Goal: Task Accomplishment & Management: Manage account settings

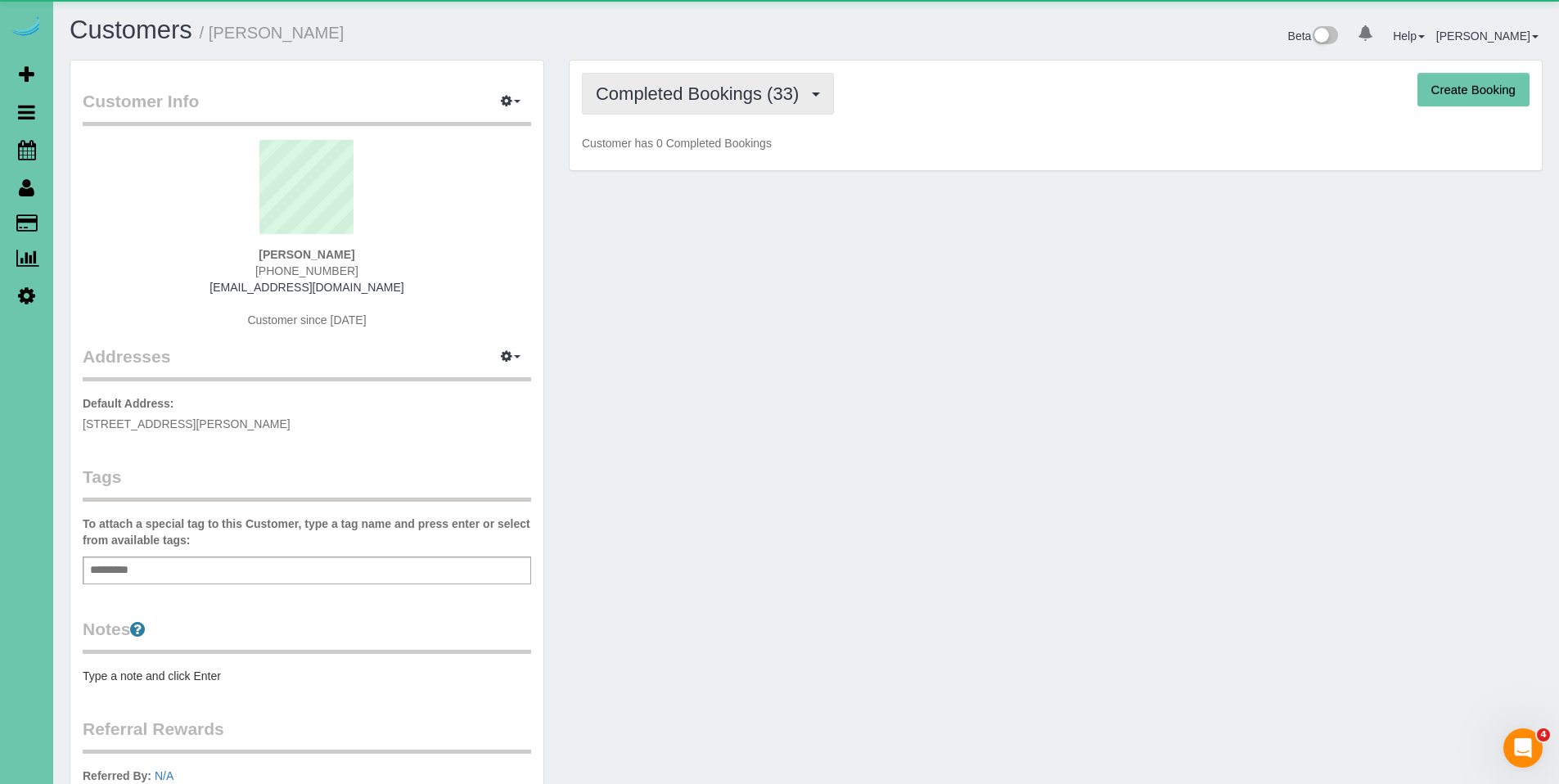
click at [740, 100] on span "Completed Bookings (33)" at bounding box center [701, 94] width 211 height 21
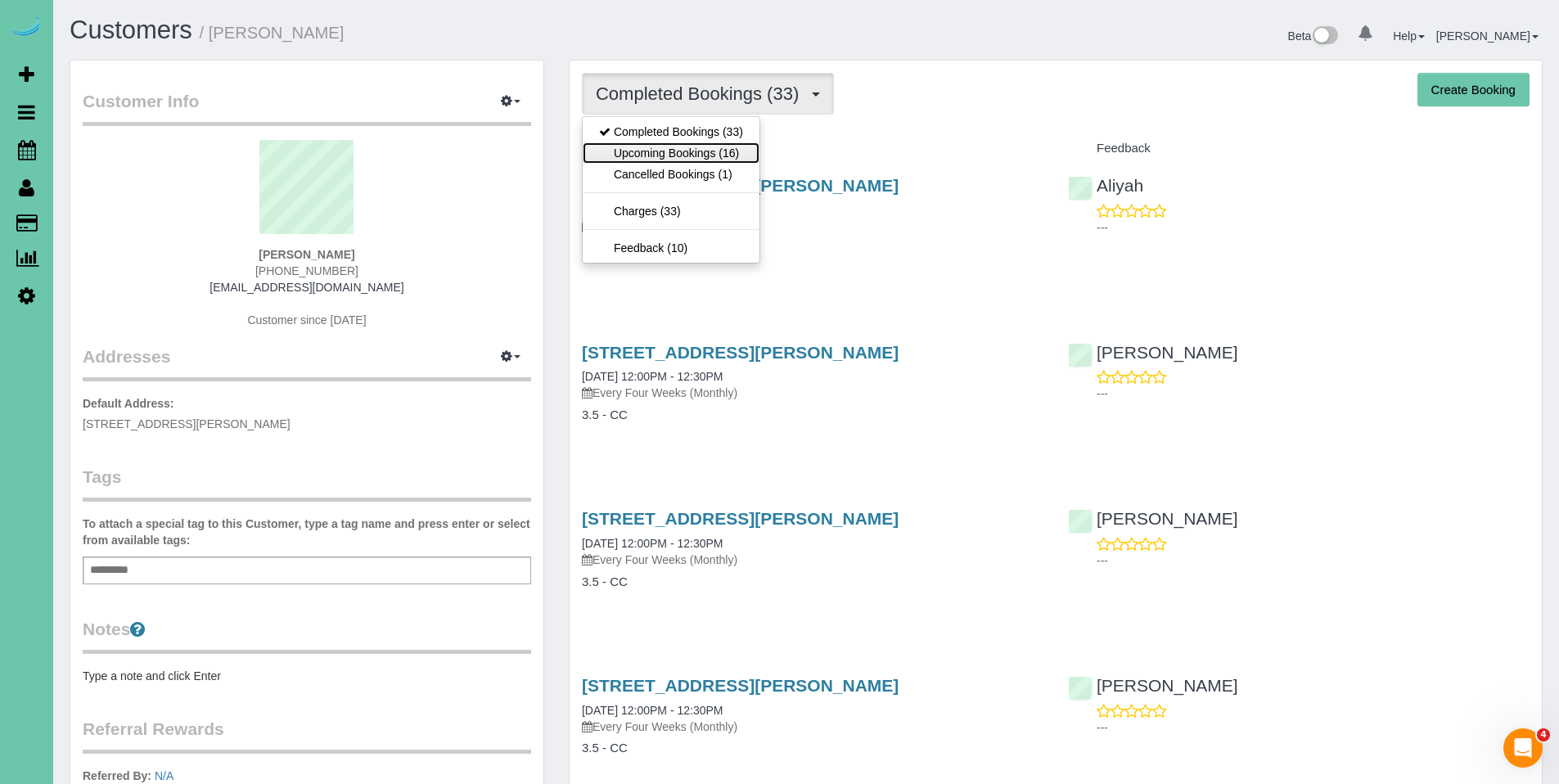
click at [713, 143] on link "Upcoming Bookings (16)" at bounding box center [671, 153] width 177 height 22
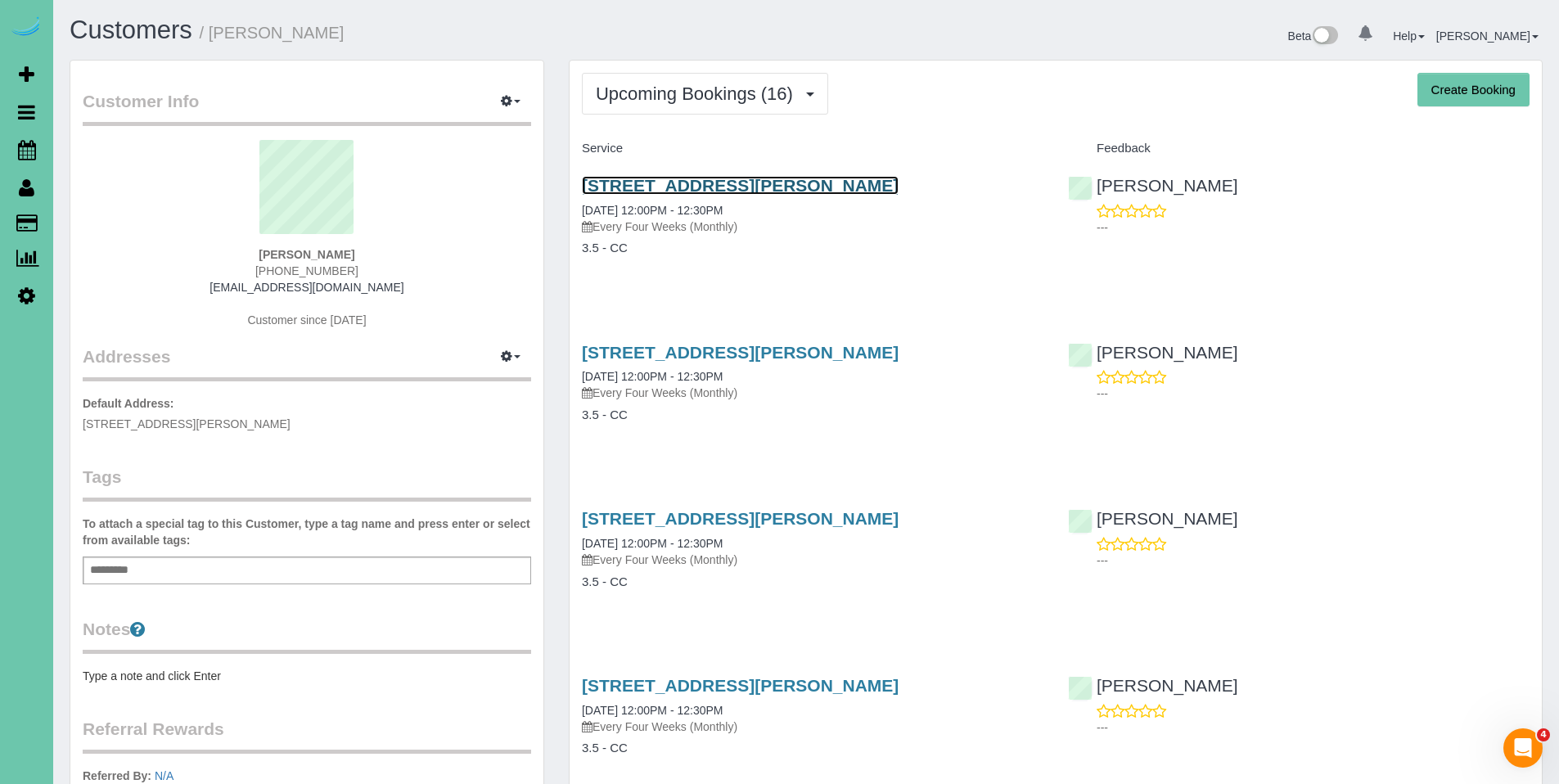
click at [683, 192] on link "[STREET_ADDRESS][PERSON_NAME]" at bounding box center [740, 185] width 317 height 19
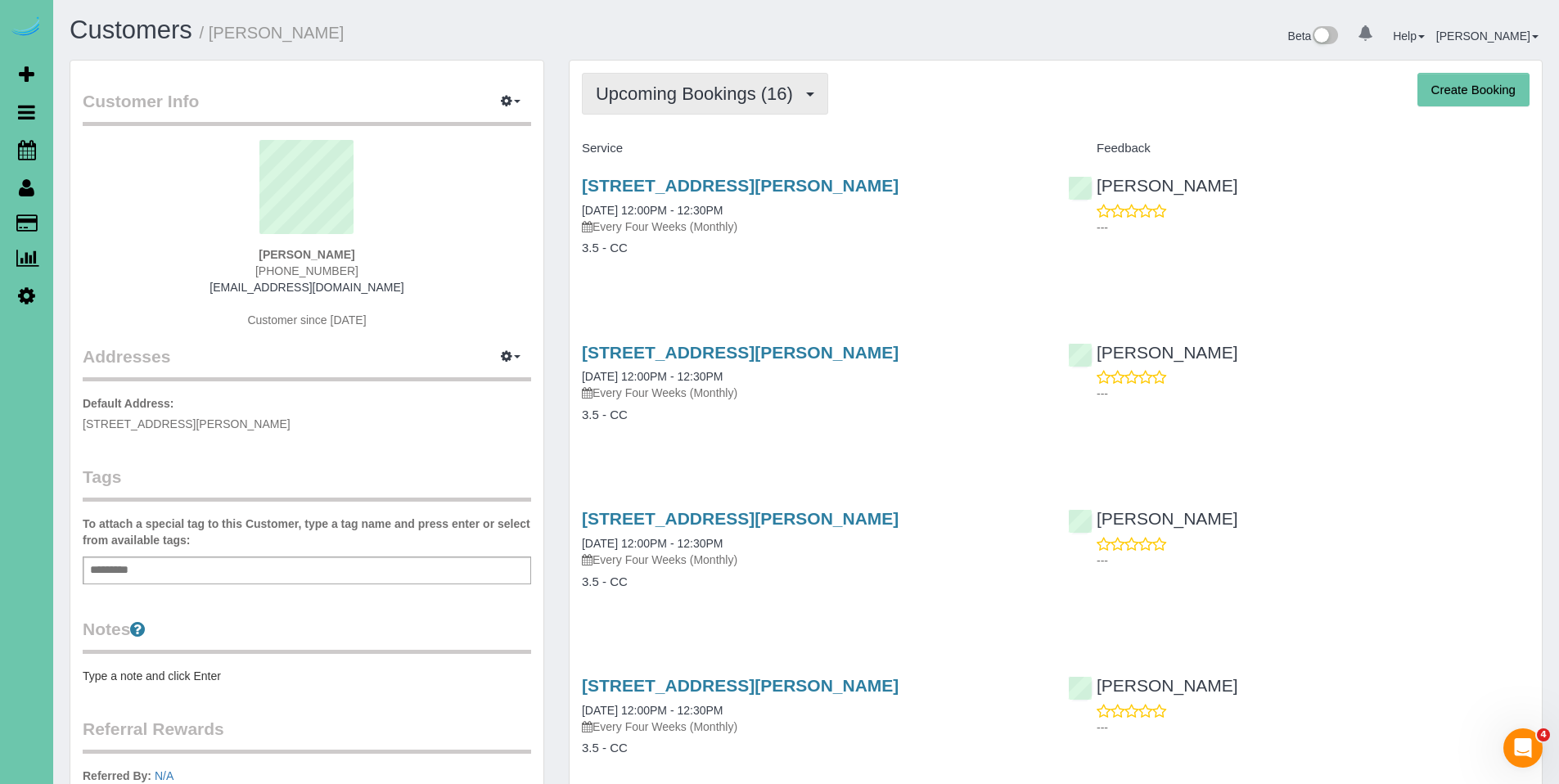
click at [725, 97] on span "Upcoming Bookings (16)" at bounding box center [699, 94] width 206 height 21
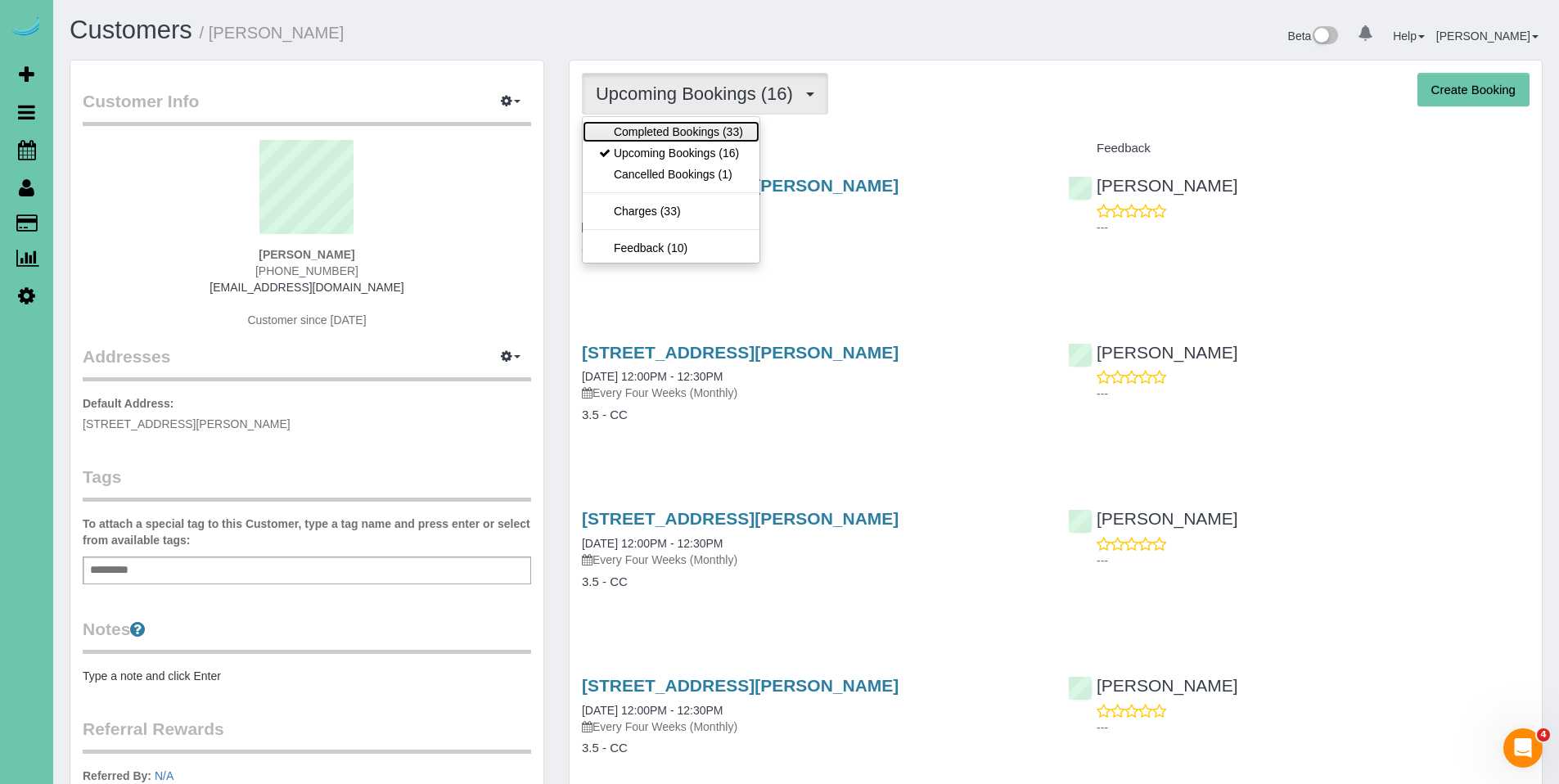
click at [680, 132] on link "Completed Bookings (33)" at bounding box center [671, 132] width 177 height 22
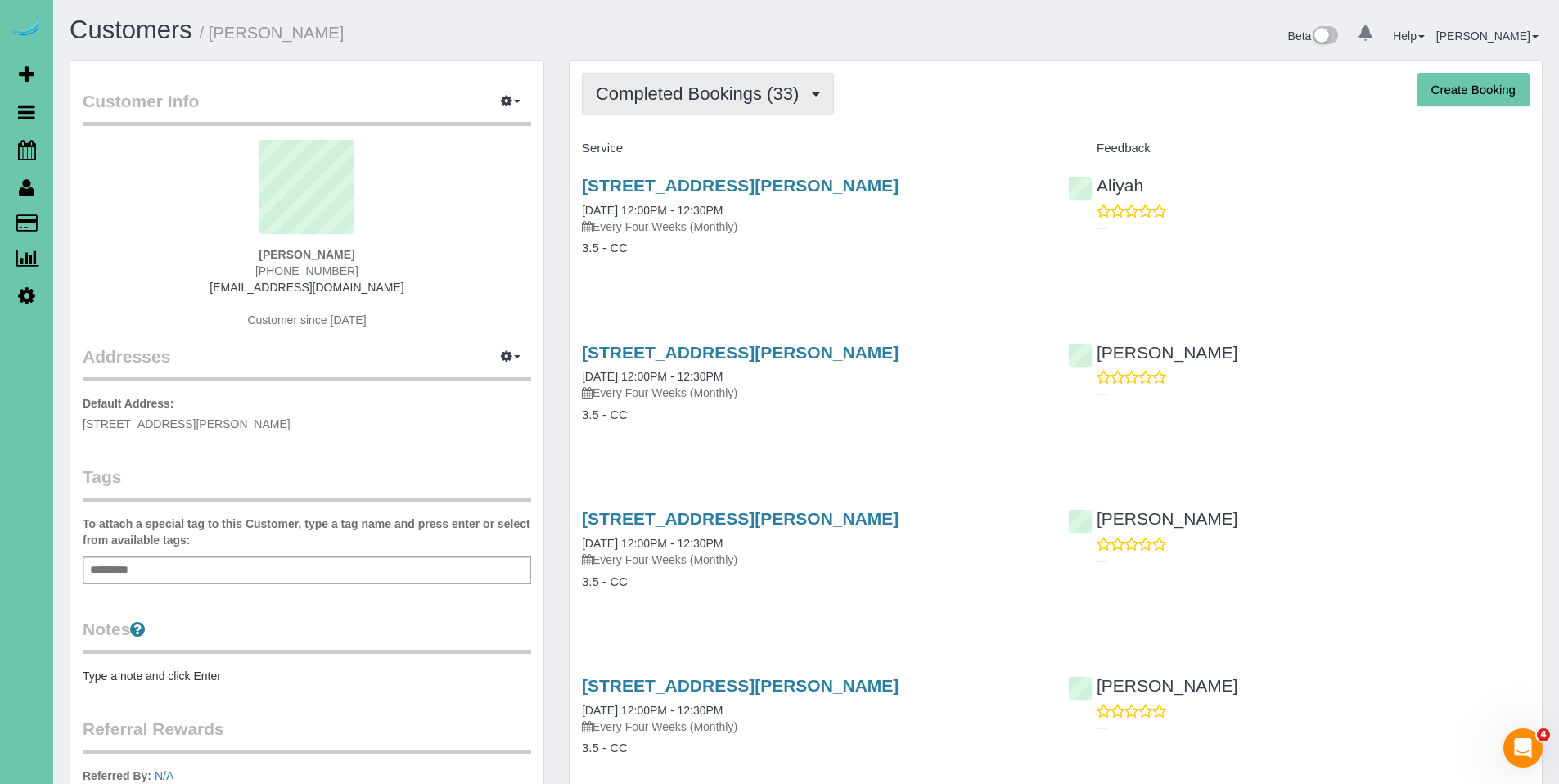
click at [690, 95] on span "Completed Bookings (33)" at bounding box center [701, 94] width 211 height 21
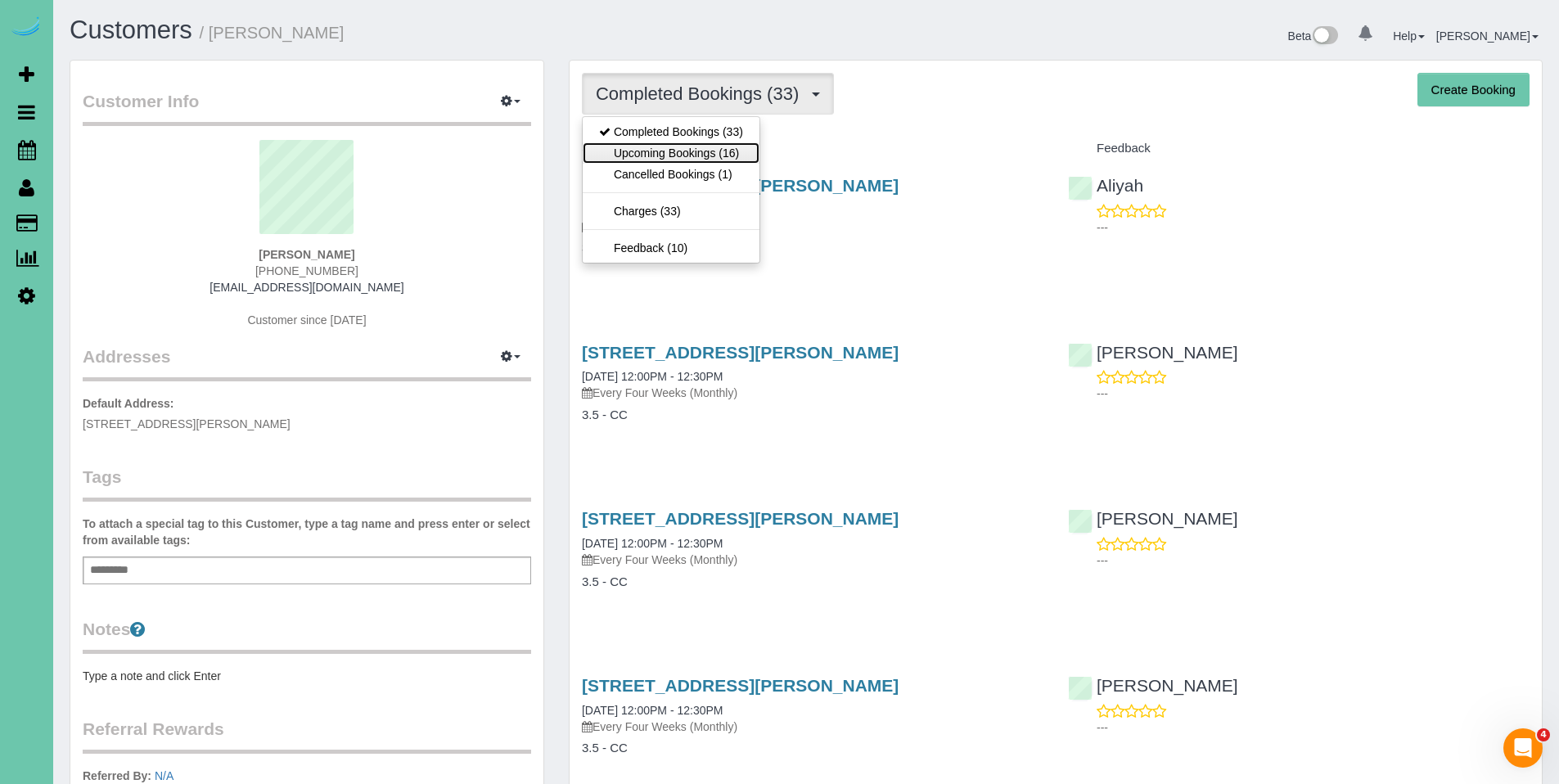
click at [681, 149] on link "Upcoming Bookings (16)" at bounding box center [671, 153] width 177 height 22
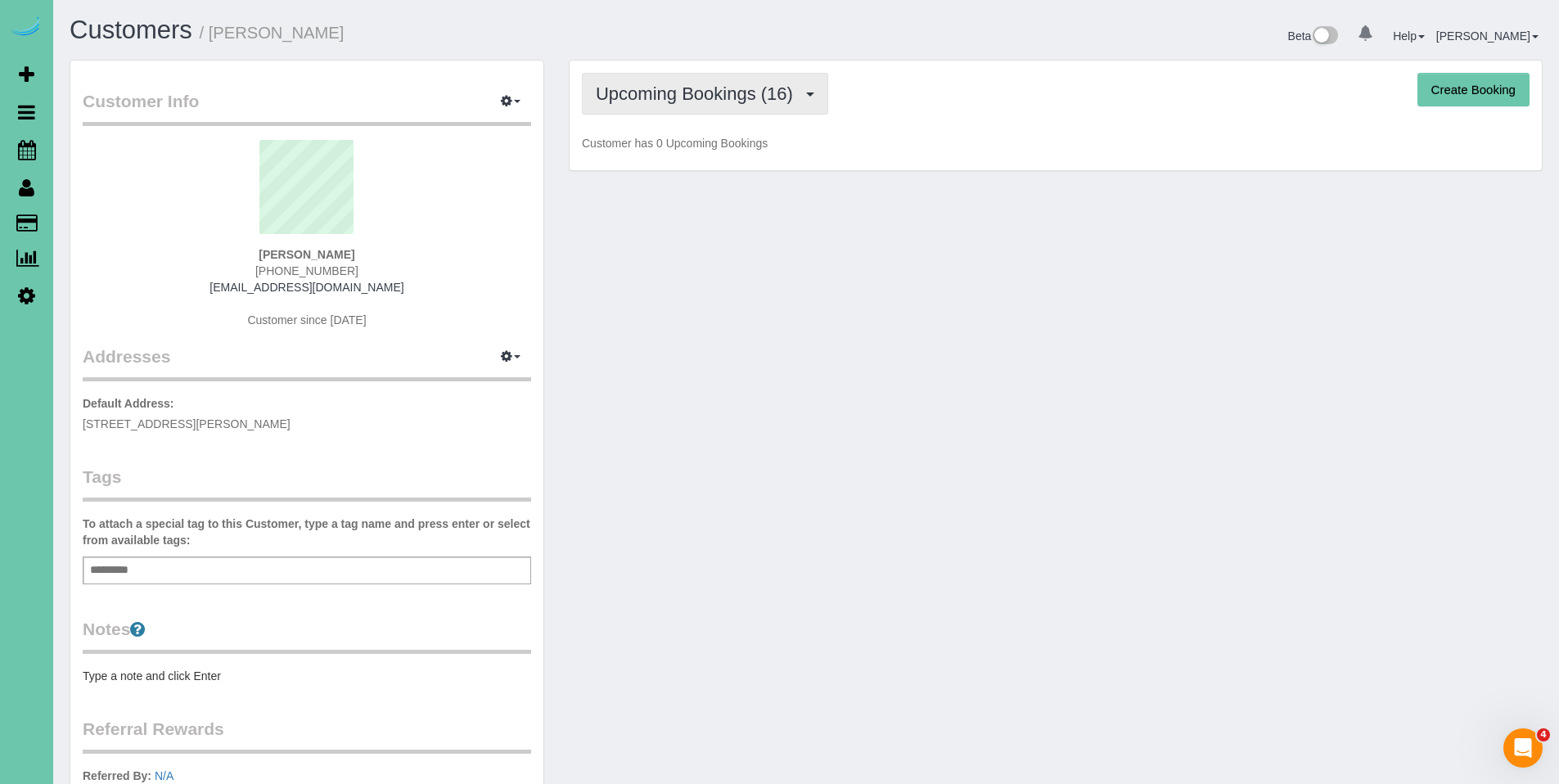
click at [688, 85] on span "Upcoming Bookings (16)" at bounding box center [699, 94] width 206 height 21
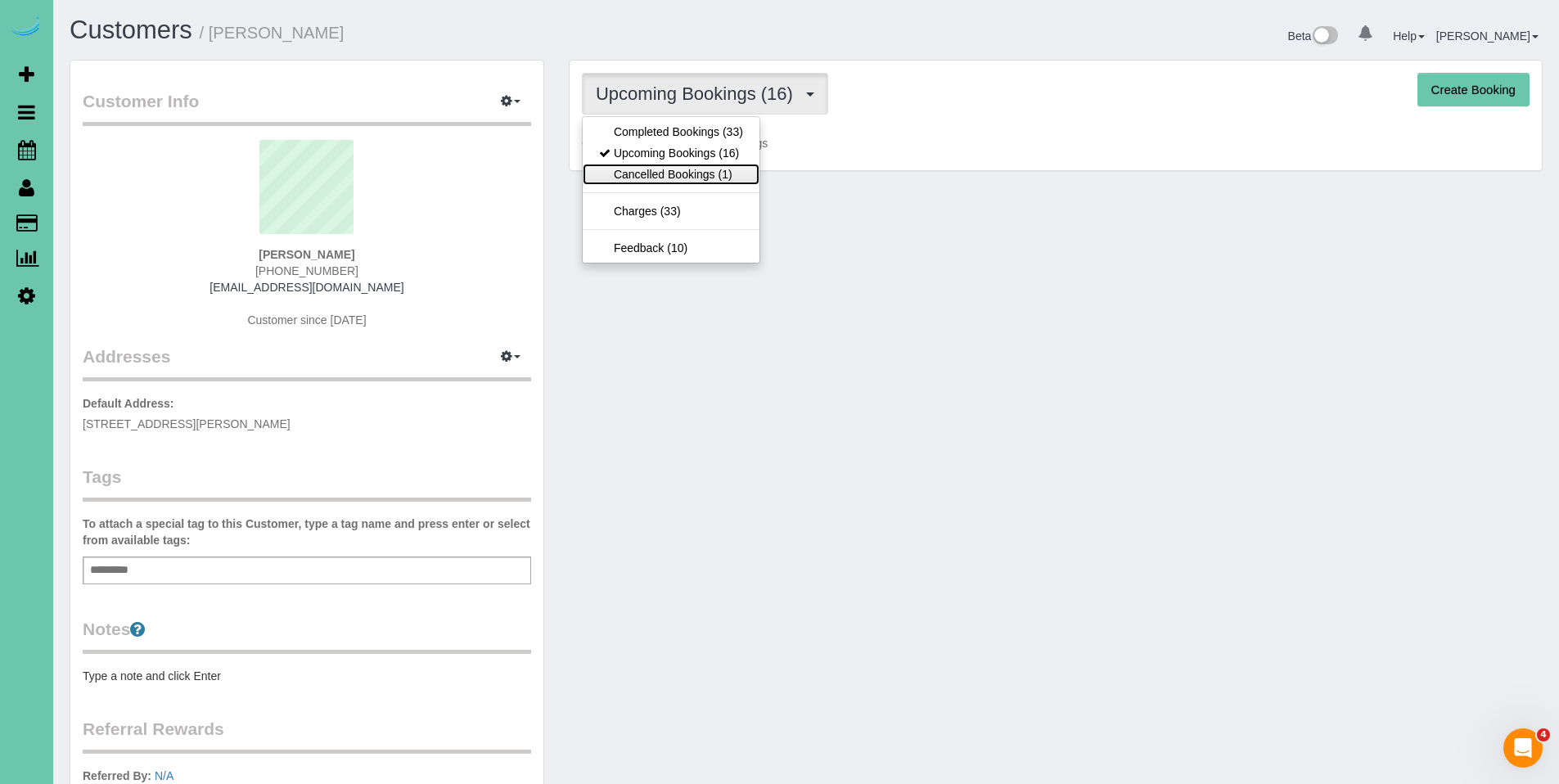
click at [685, 181] on link "Cancelled Bookings (1)" at bounding box center [671, 174] width 177 height 22
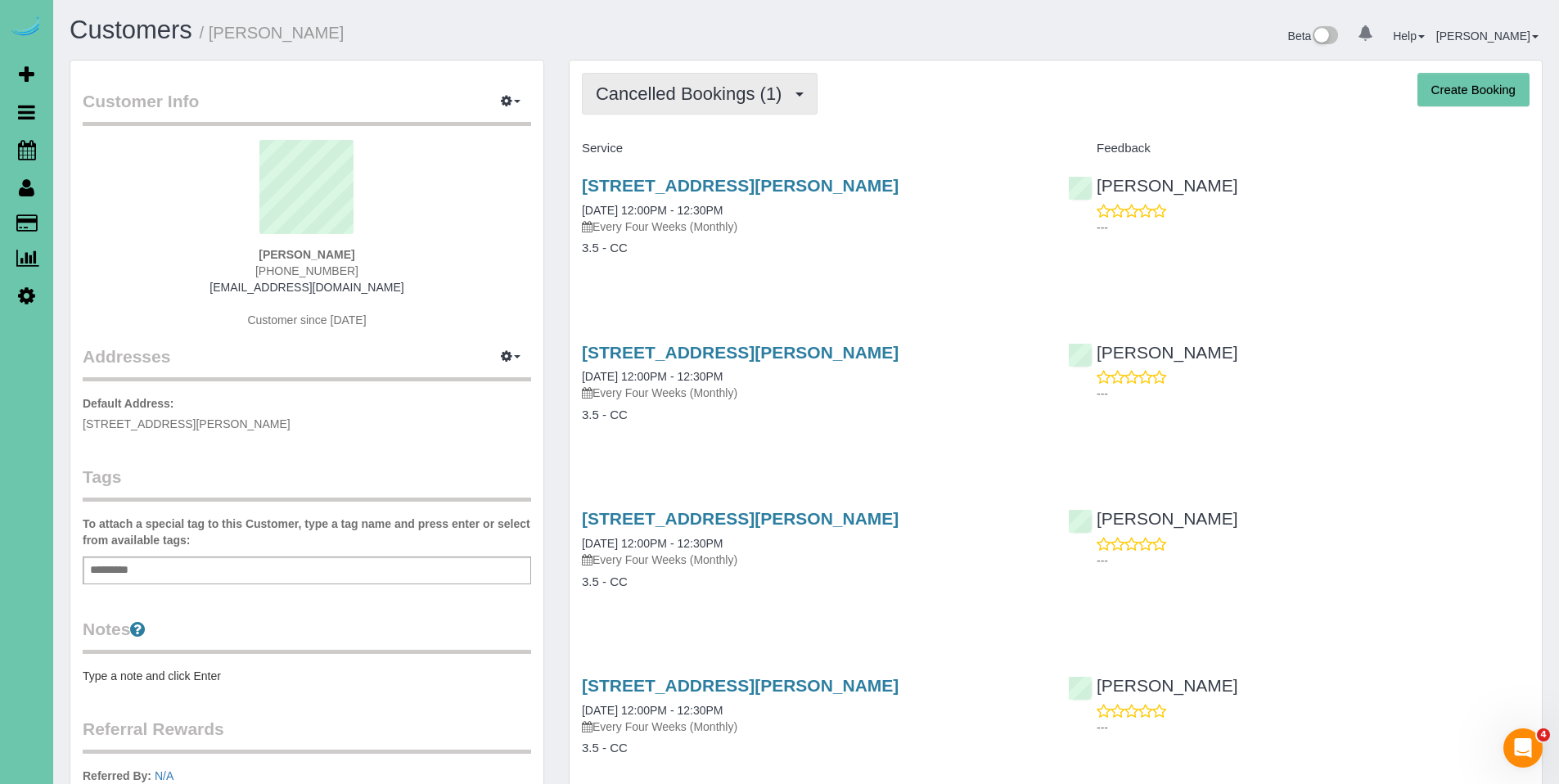
click at [684, 94] on span "Cancelled Bookings (1)" at bounding box center [693, 94] width 194 height 21
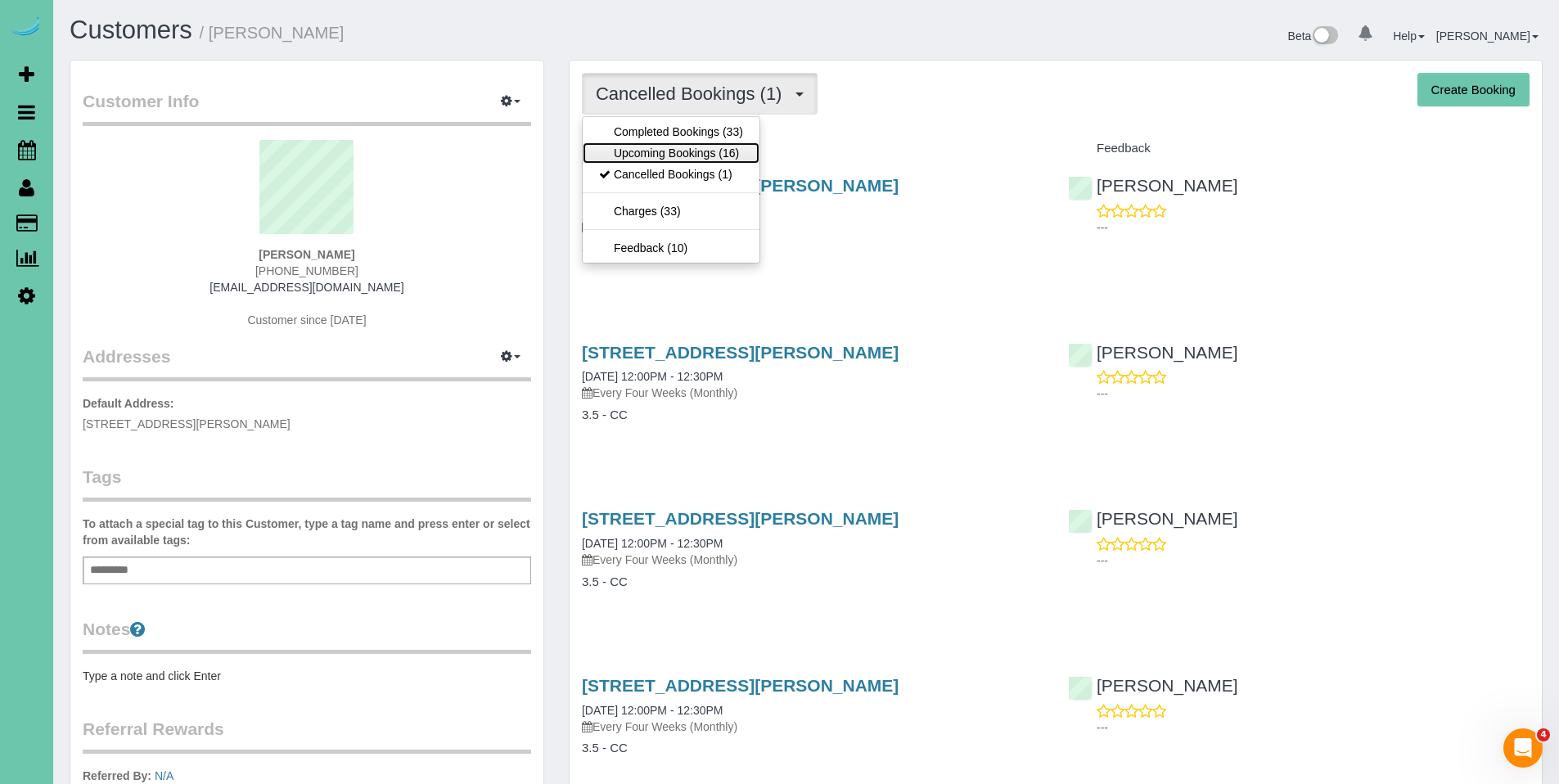
click at [681, 144] on link "Upcoming Bookings (16)" at bounding box center [671, 153] width 177 height 22
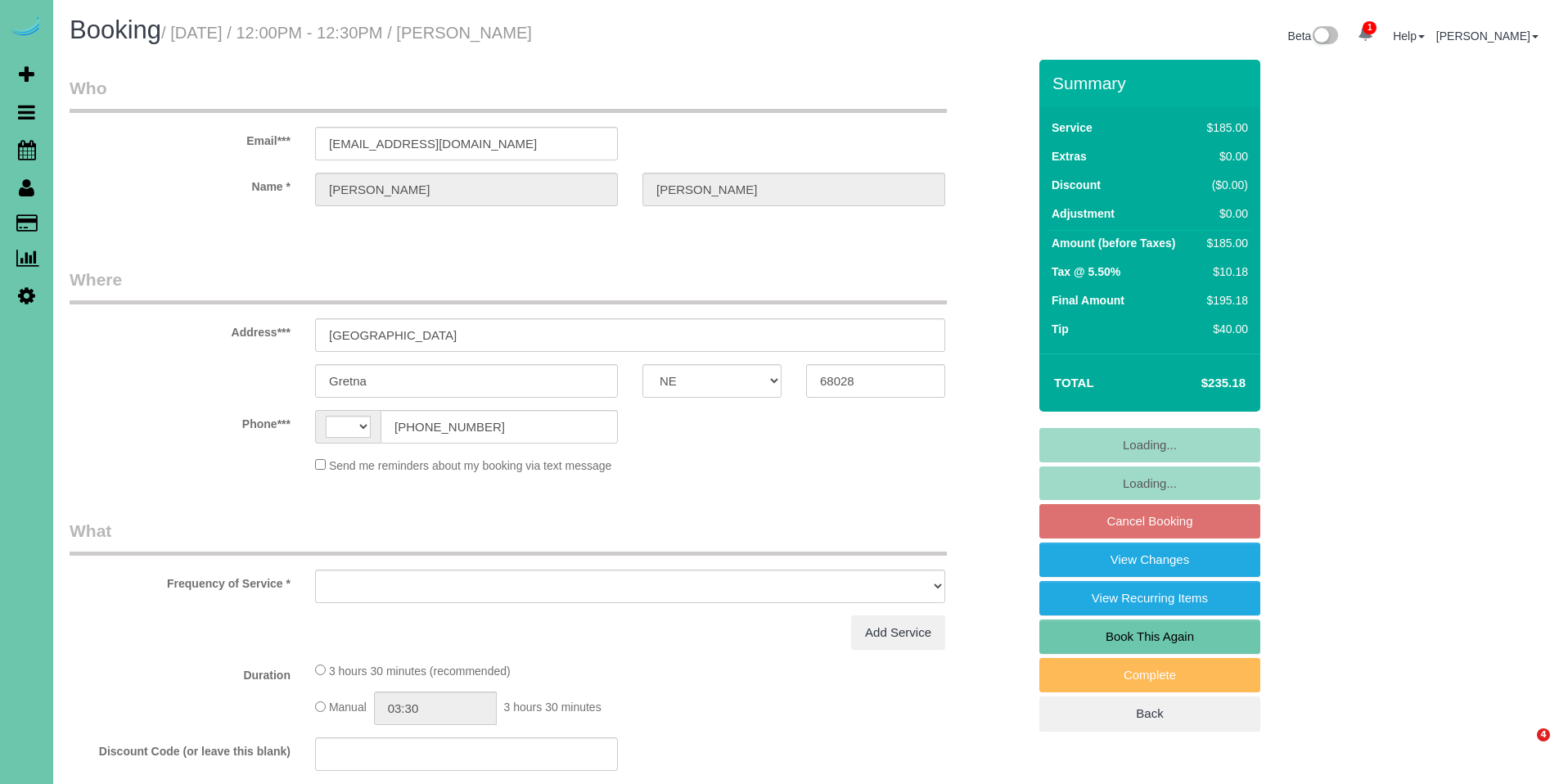
select select "NE"
select select "string:[GEOGRAPHIC_DATA]"
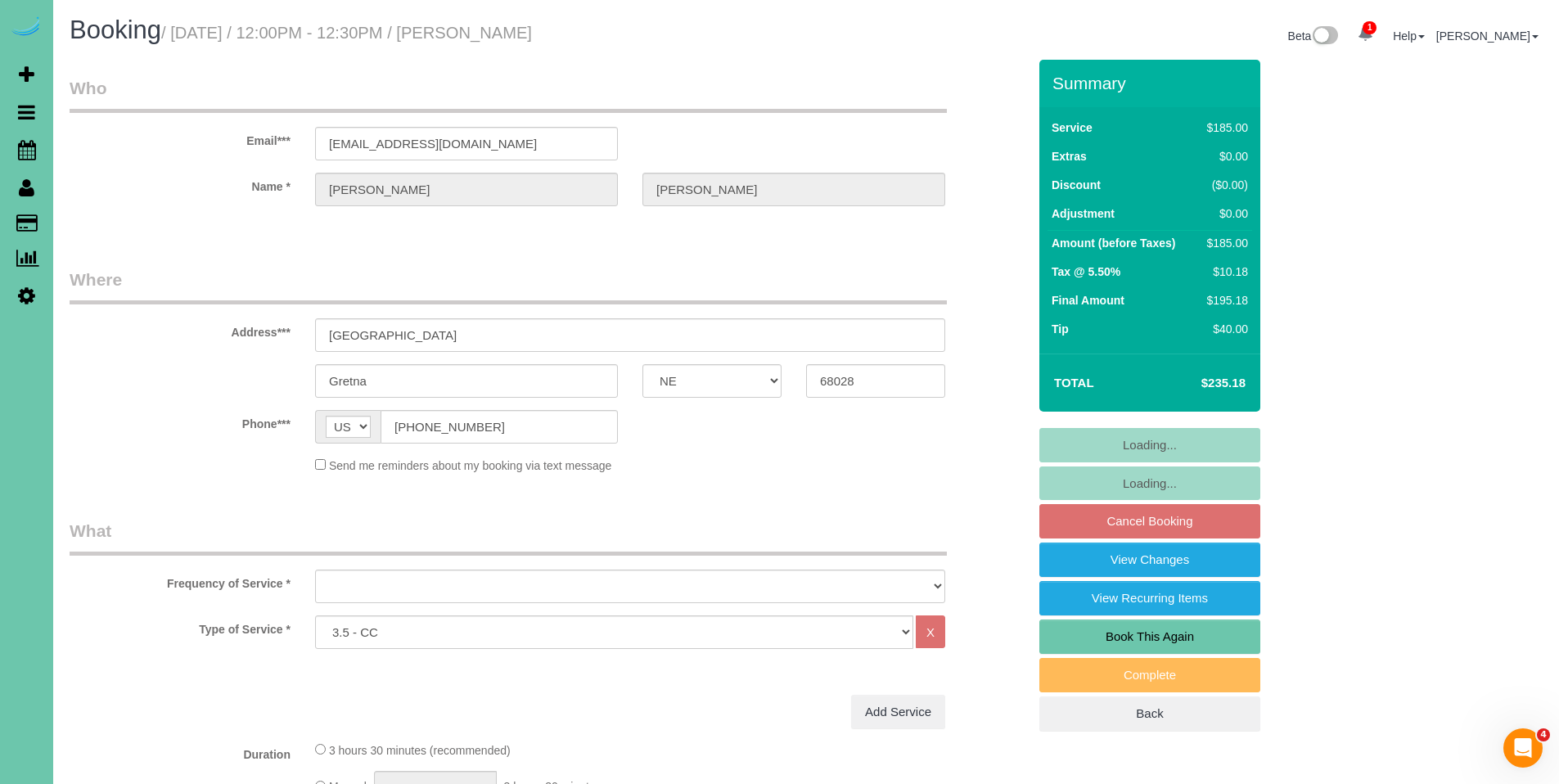
select select "object:643"
select select "string:fspay-7591754e-59f8-49c3-b252-1a08eb21287c"
select select "object:888"
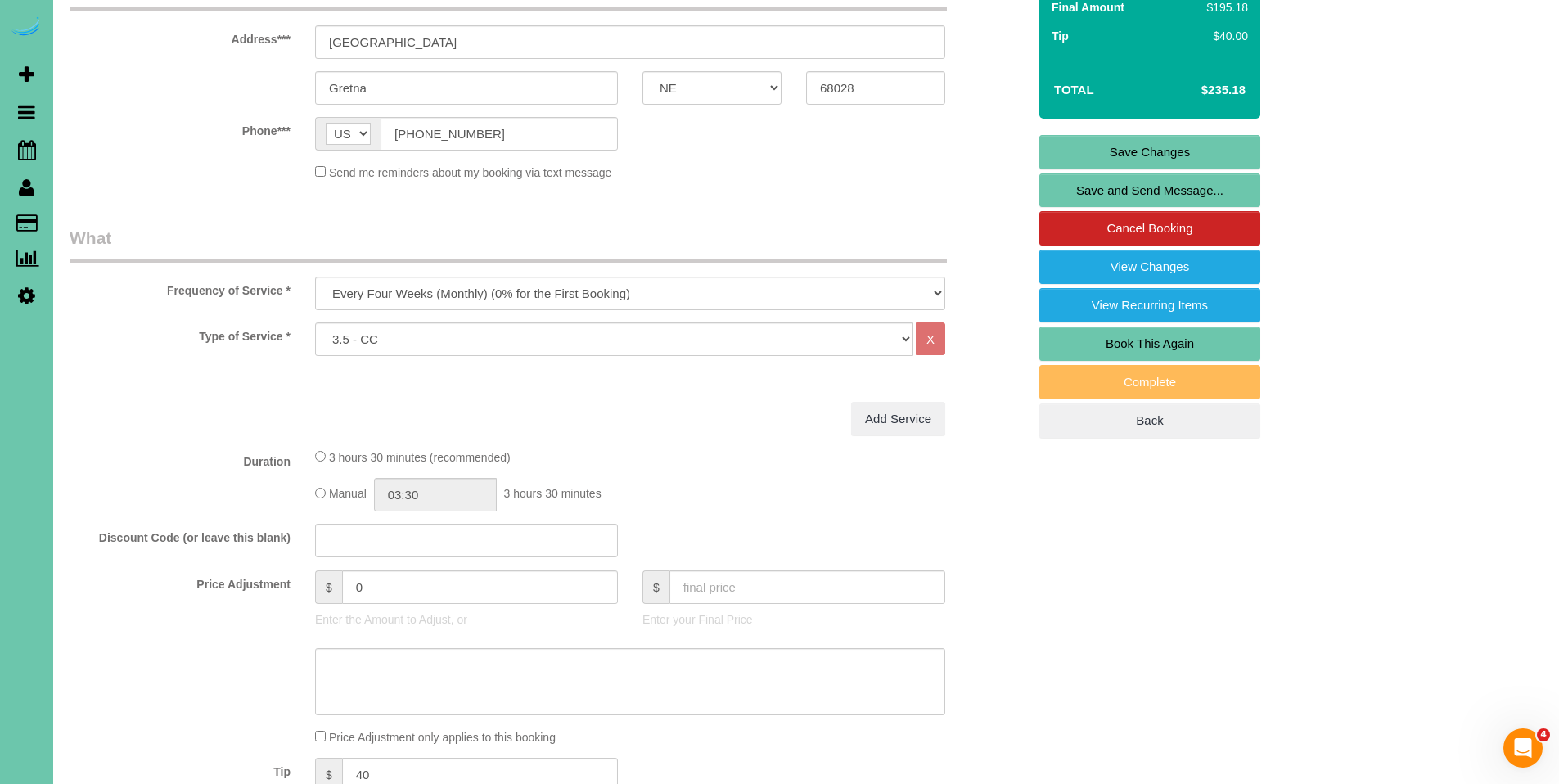
scroll to position [40, 0]
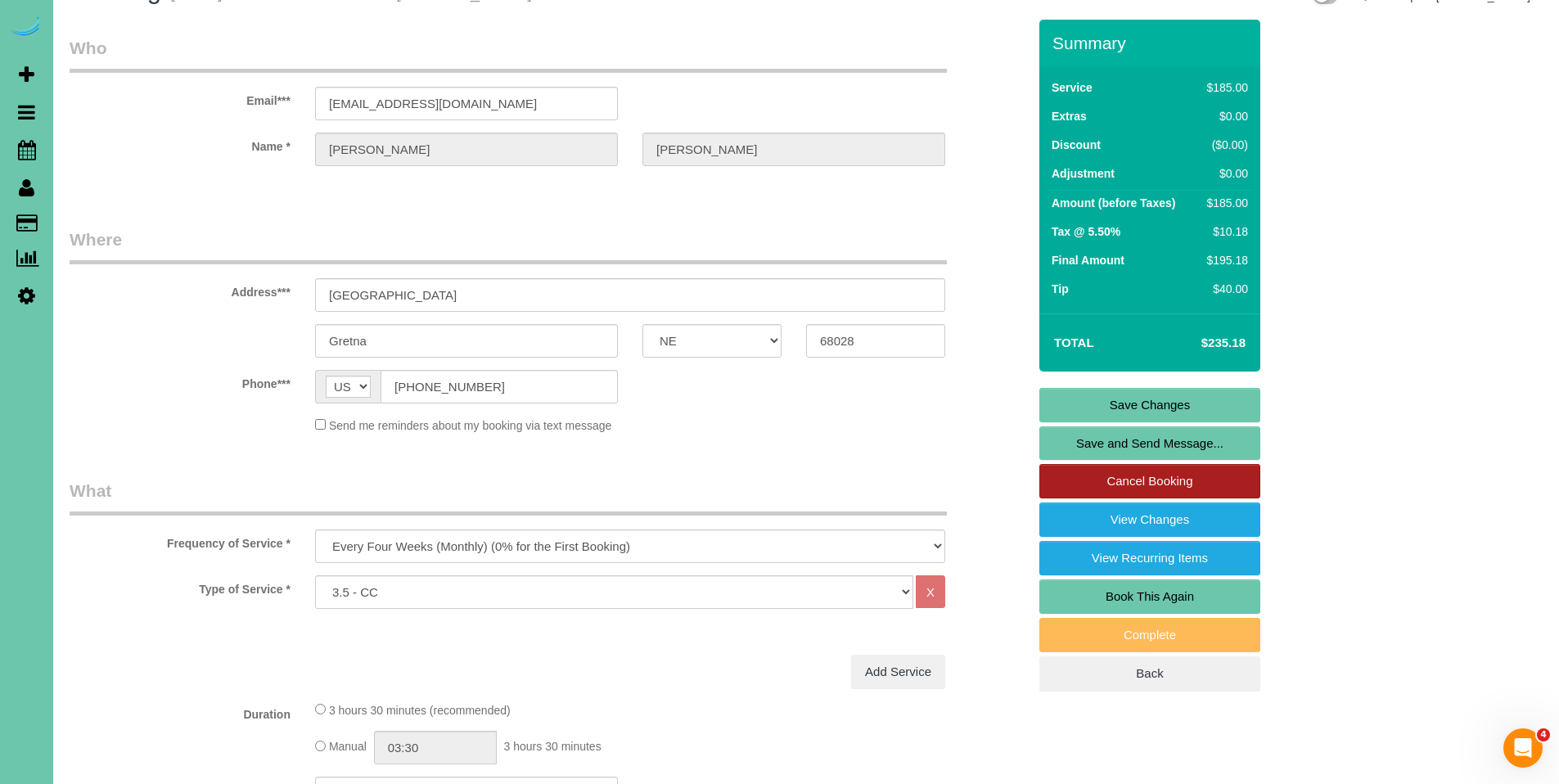
click at [1149, 473] on link "Cancel Booking" at bounding box center [1150, 481] width 221 height 34
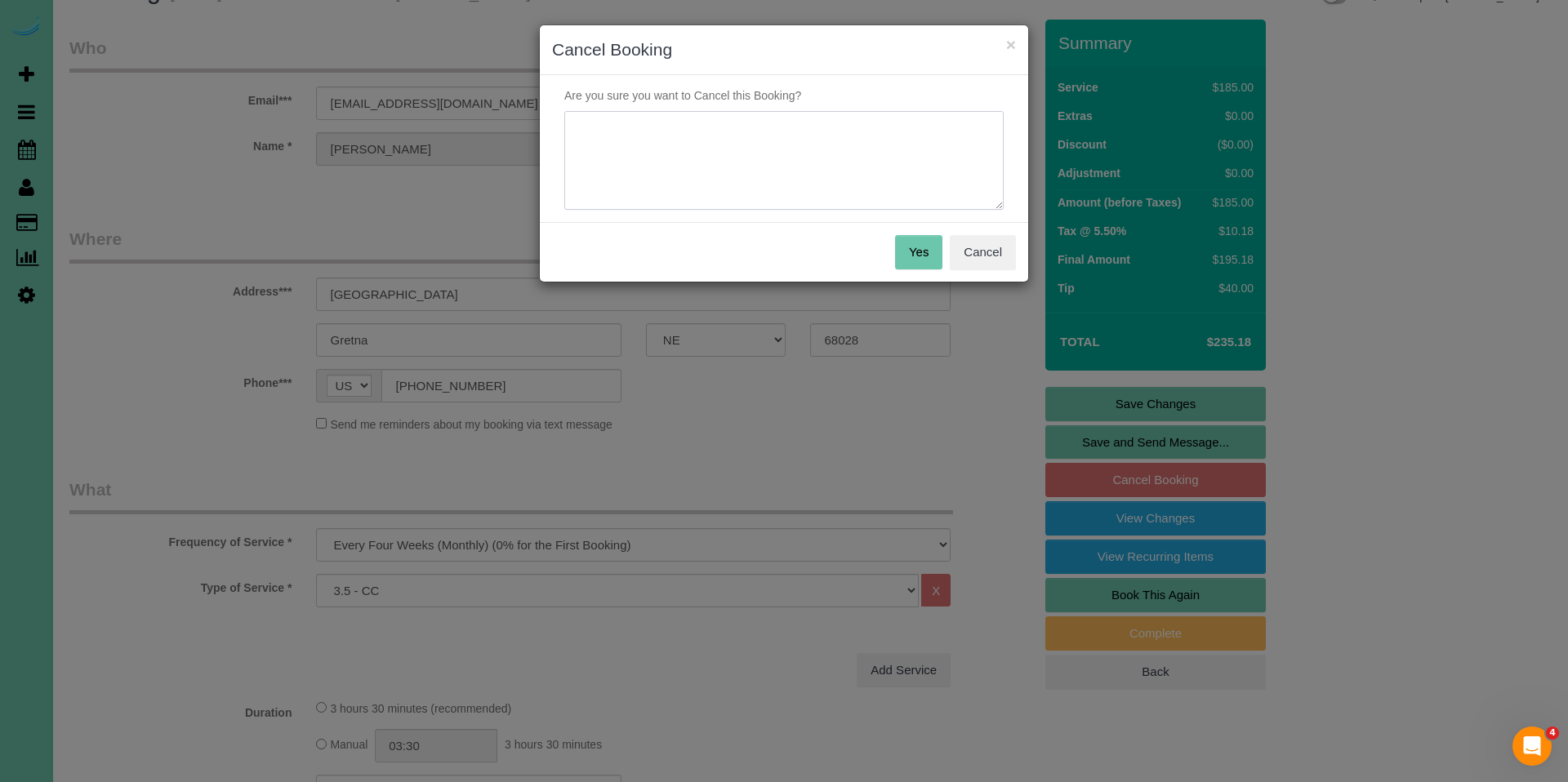
click at [750, 148] on textarea at bounding box center [783, 160] width 439 height 99
click at [751, 147] on textarea at bounding box center [783, 160] width 439 height 99
type textarea "F"
type textarea "W"
type textarea "T"
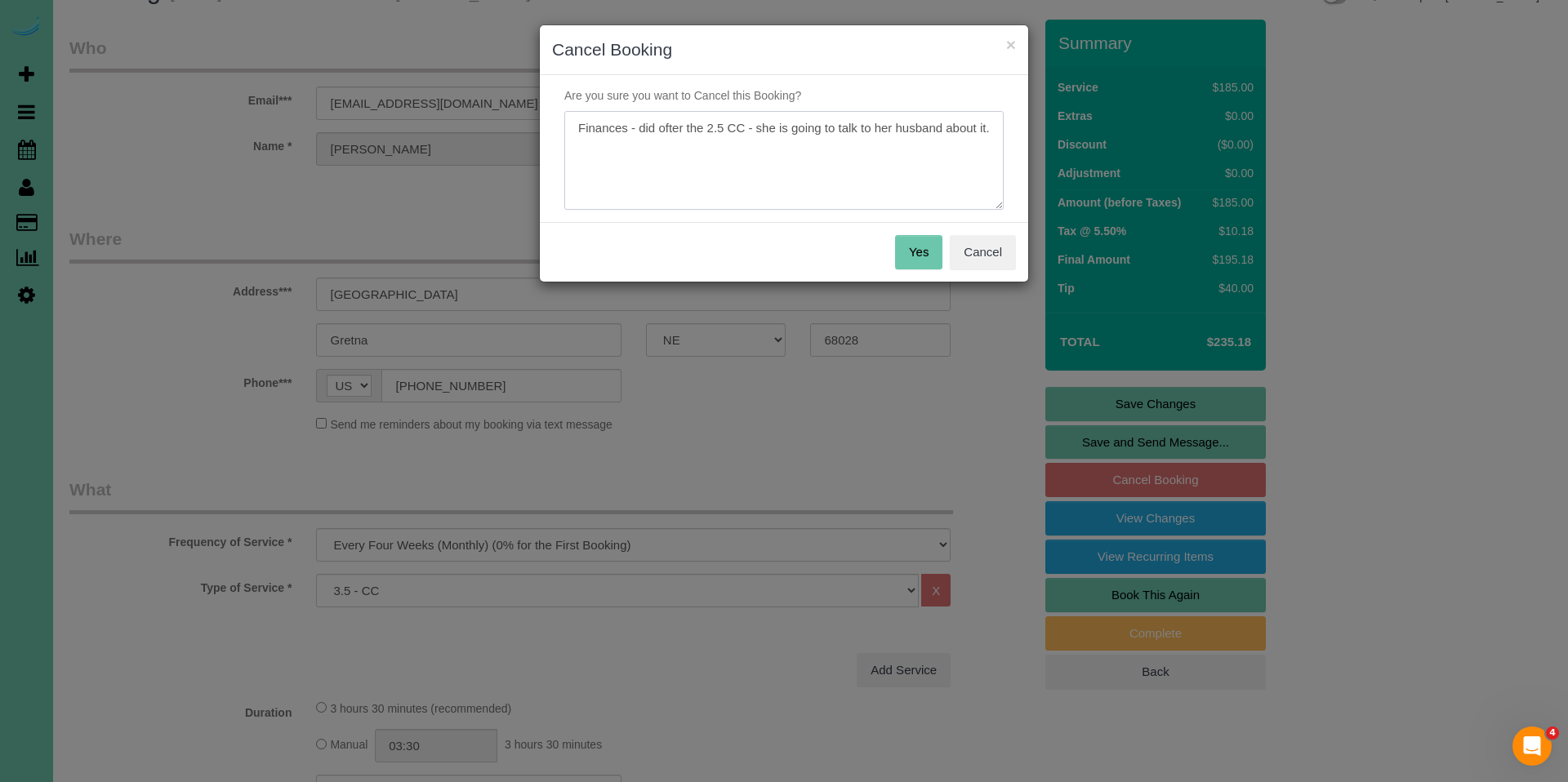
type textarea "Finances - did ofter the 2.5 CC - she is going to talk to her husband about it."
click at [920, 250] on button "Yes" at bounding box center [918, 251] width 47 height 34
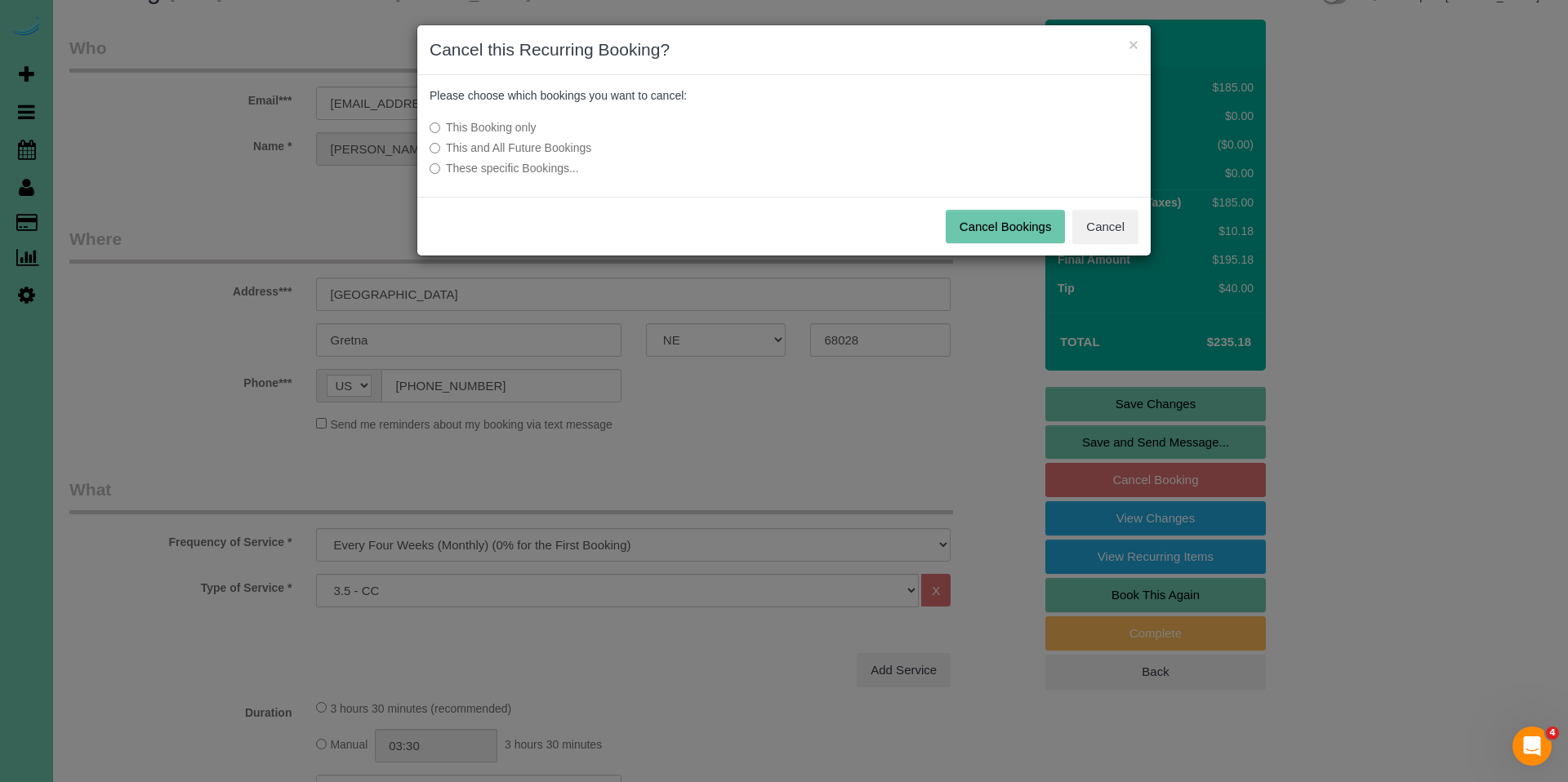
click at [573, 145] on label "This and All Future Bookings" at bounding box center [662, 148] width 465 height 17
click at [1017, 228] on button "Cancel Bookings" at bounding box center [1006, 226] width 120 height 34
